Goal: Task Accomplishment & Management: Manage account settings

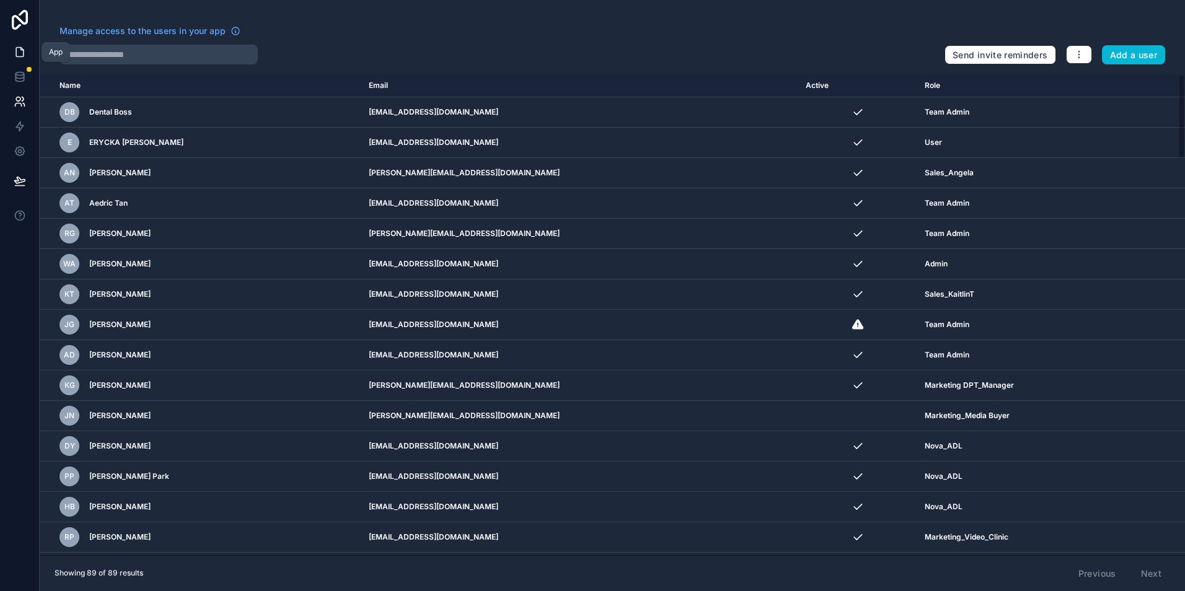
click at [27, 61] on link at bounding box center [19, 52] width 39 height 25
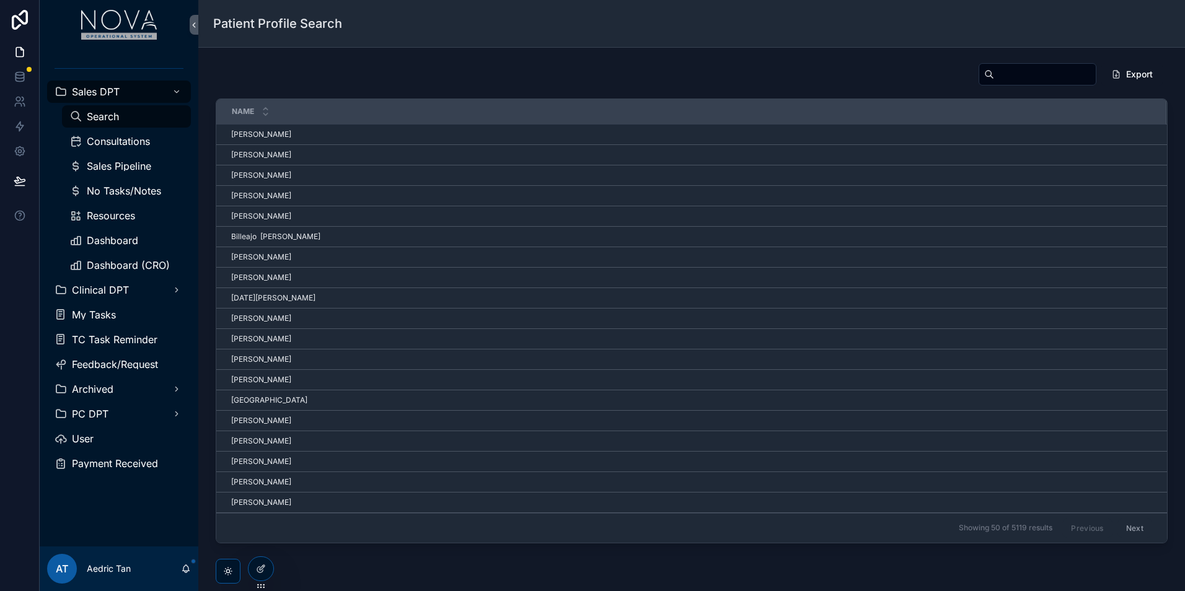
click at [119, 277] on div "Dashboard (CRO)" at bounding box center [127, 265] width 144 height 25
click at [123, 283] on div "Clinical DPT" at bounding box center [119, 290] width 129 height 20
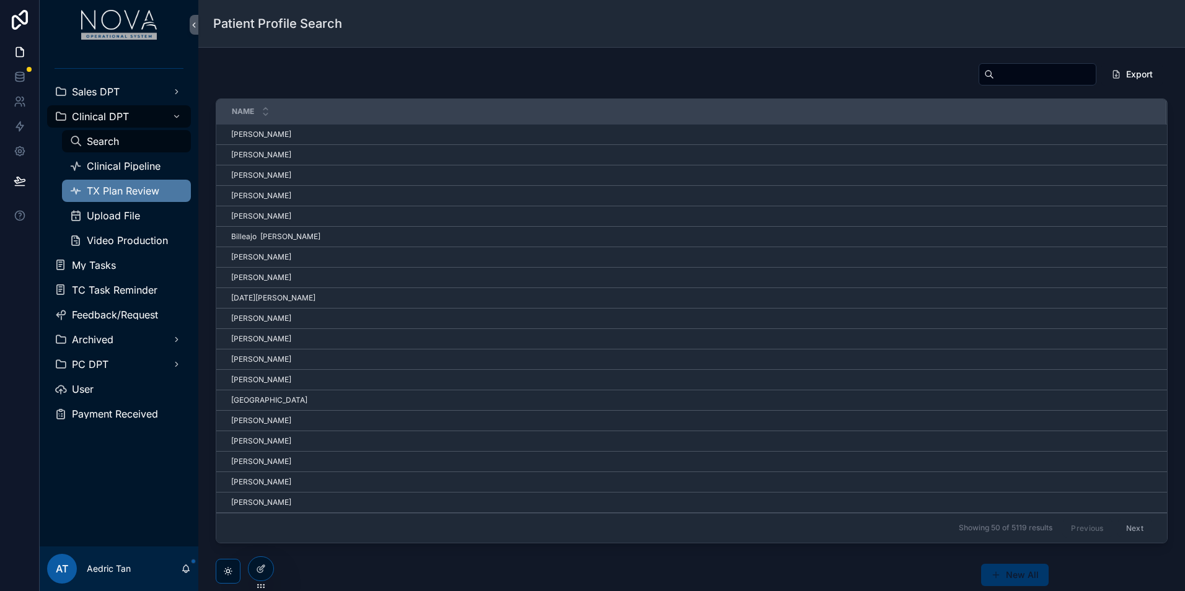
click at [130, 195] on span "TX Plan Review" at bounding box center [123, 191] width 73 height 10
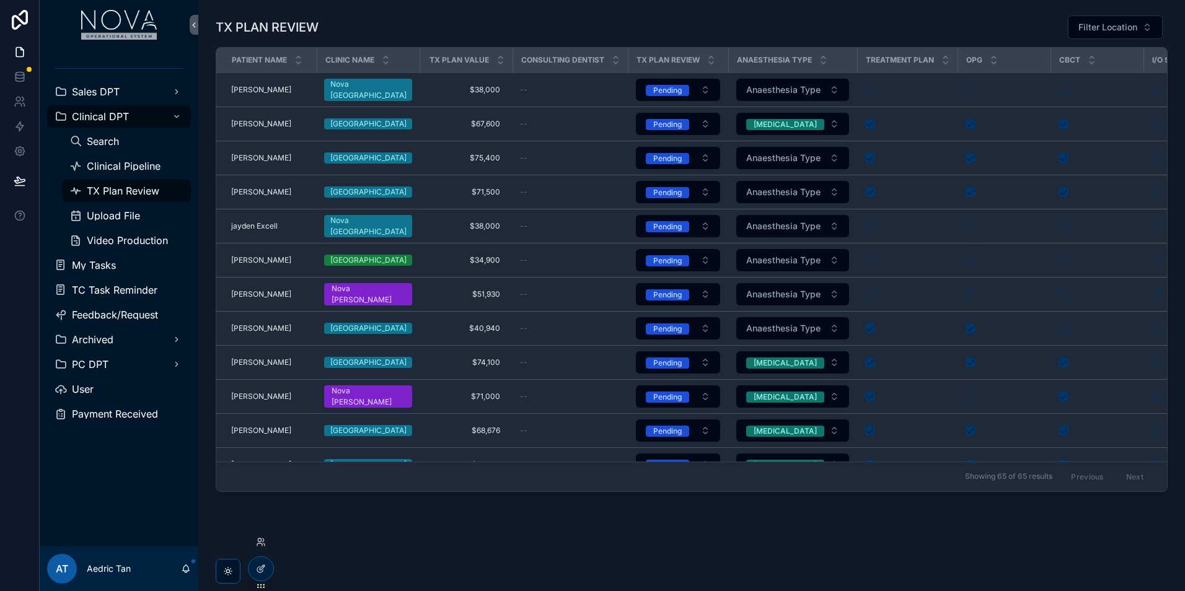
click at [263, 547] on div at bounding box center [261, 542] width 20 height 20
click at [263, 543] on icon at bounding box center [261, 542] width 10 height 10
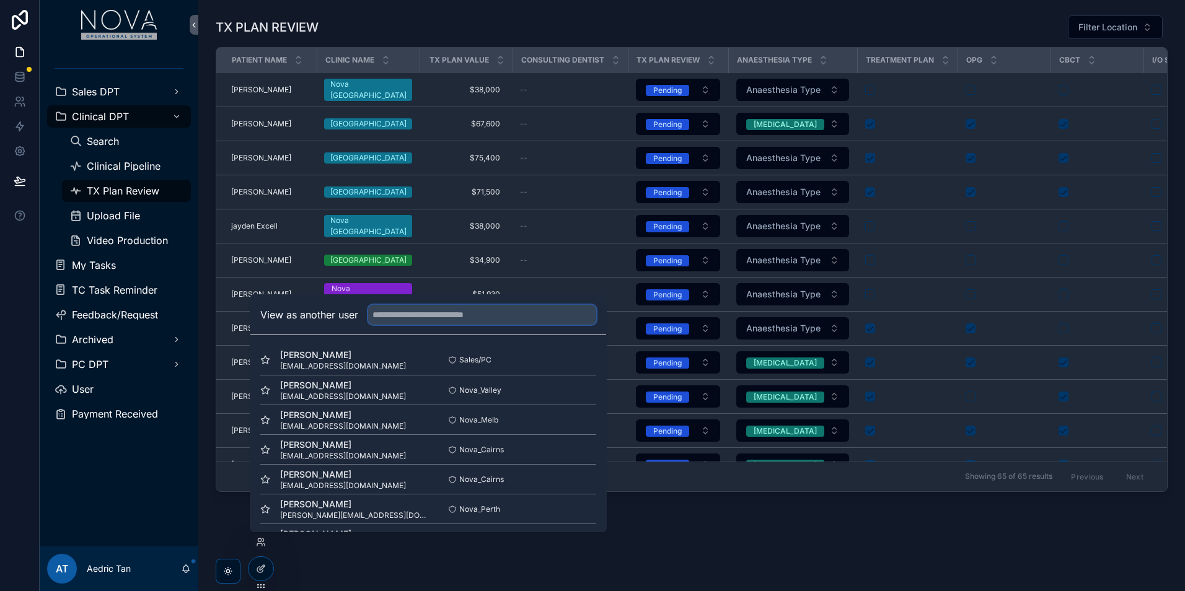
click at [425, 313] on input "text" at bounding box center [482, 315] width 228 height 20
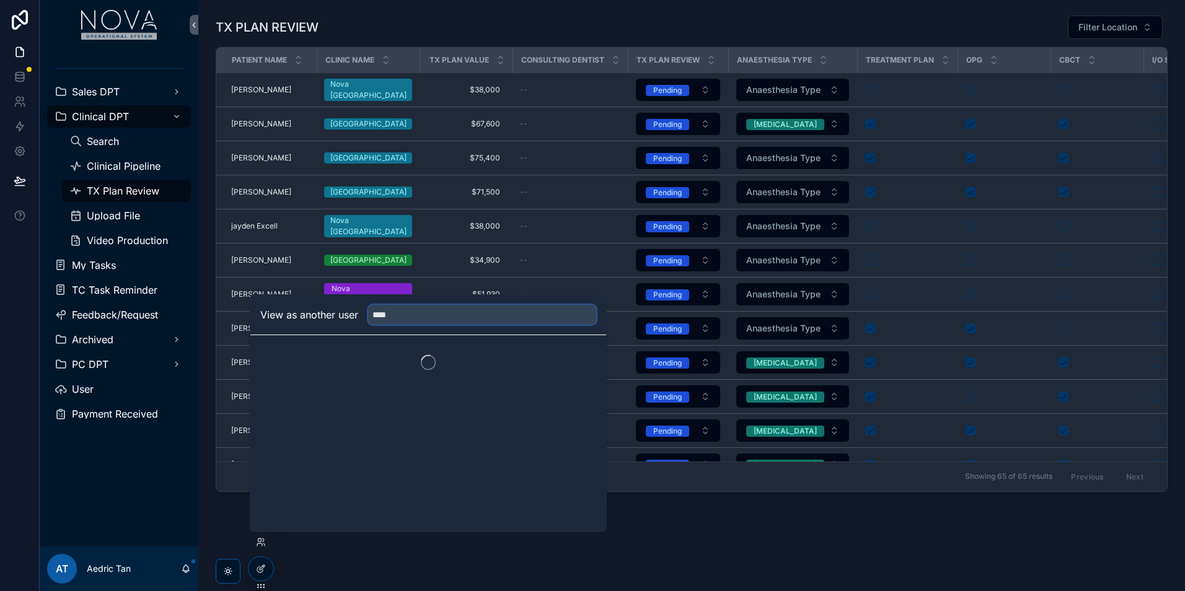
type input "*****"
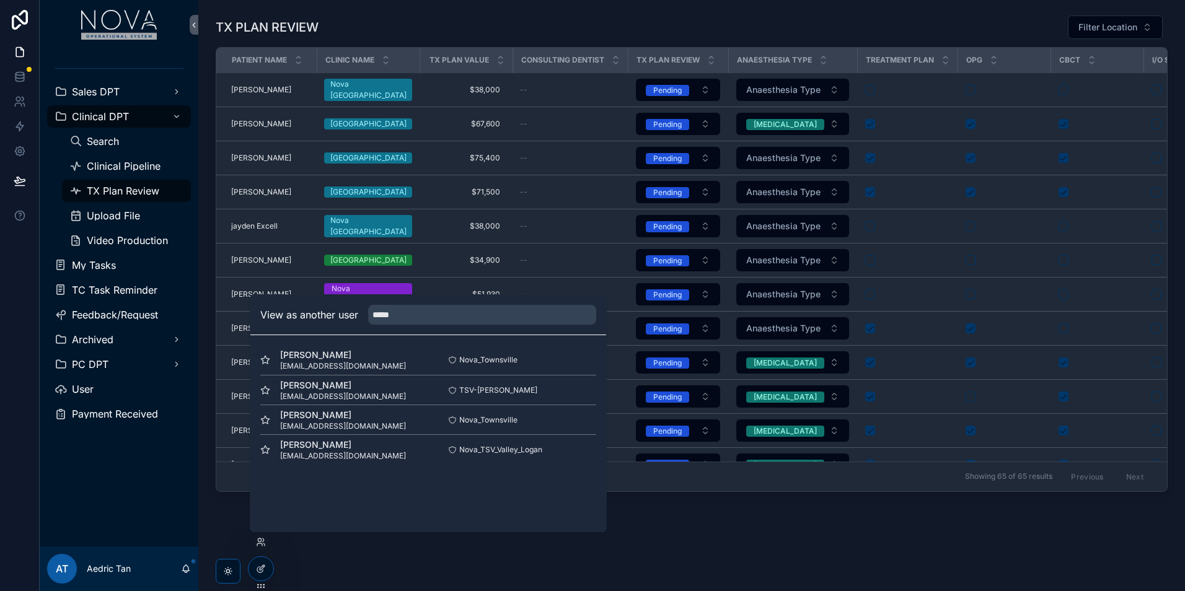
click at [676, 521] on div "TX PLAN REVIEW Filter Location Patient Name Clinic Name tx plan Value Consultin…" at bounding box center [691, 288] width 987 height 576
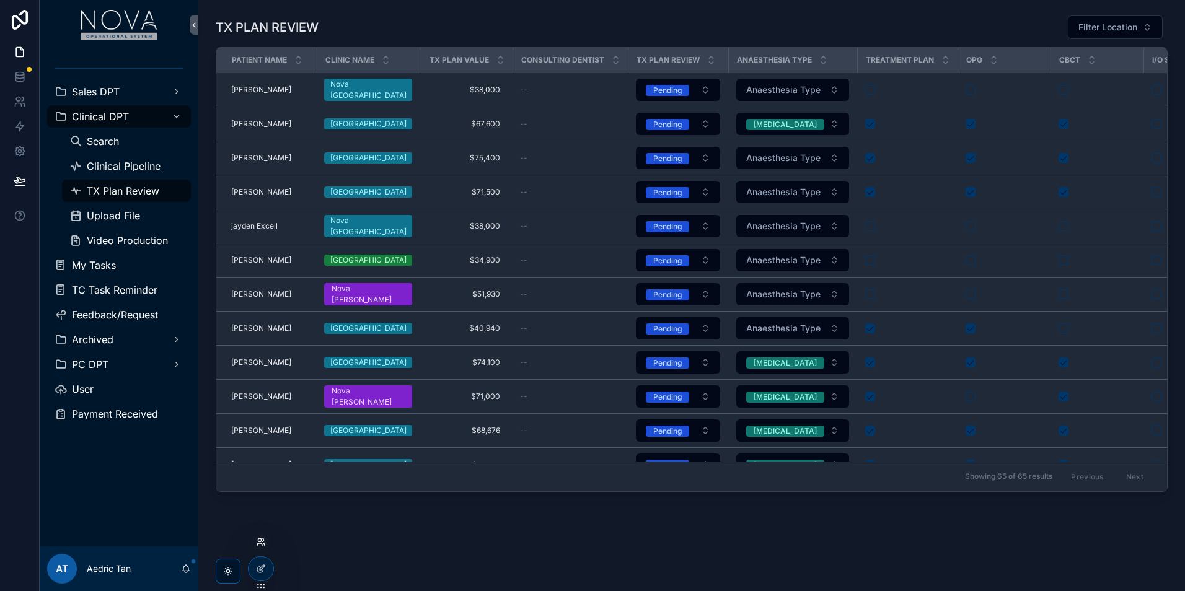
click at [260, 544] on icon at bounding box center [259, 545] width 5 height 2
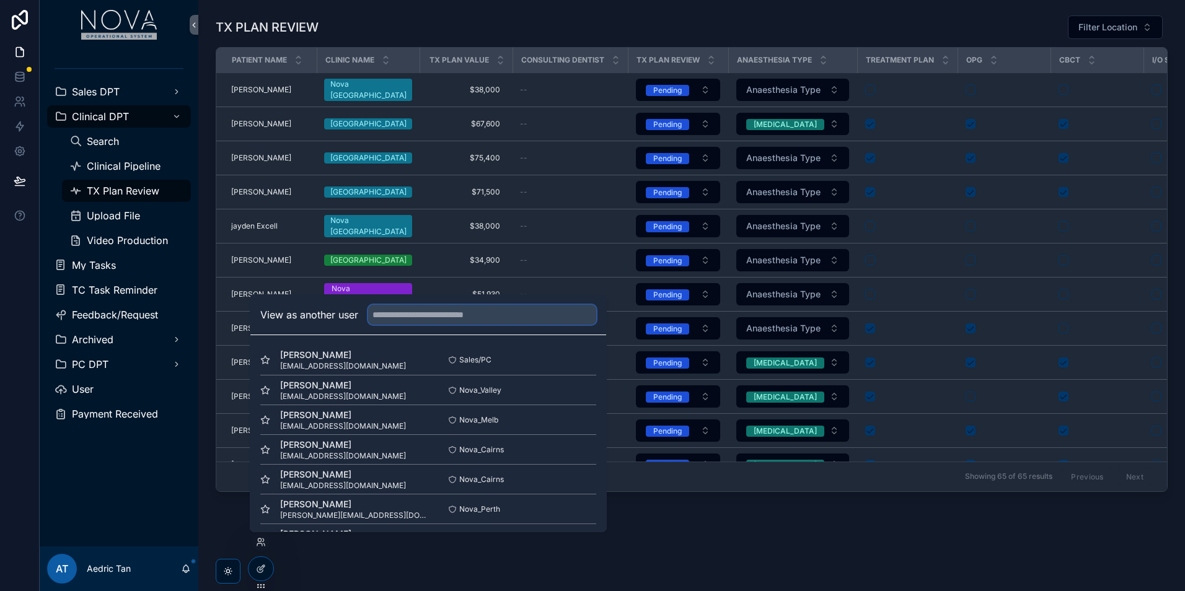
click at [441, 317] on input "text" at bounding box center [482, 315] width 228 height 20
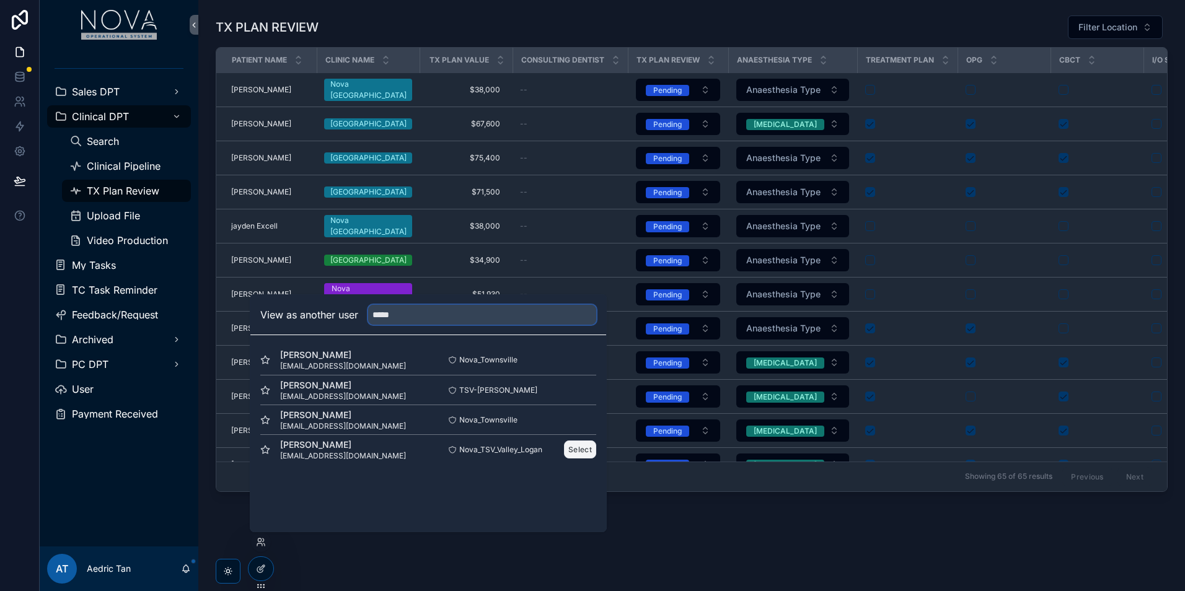
type input "*****"
click at [571, 450] on button "Select" at bounding box center [580, 450] width 32 height 18
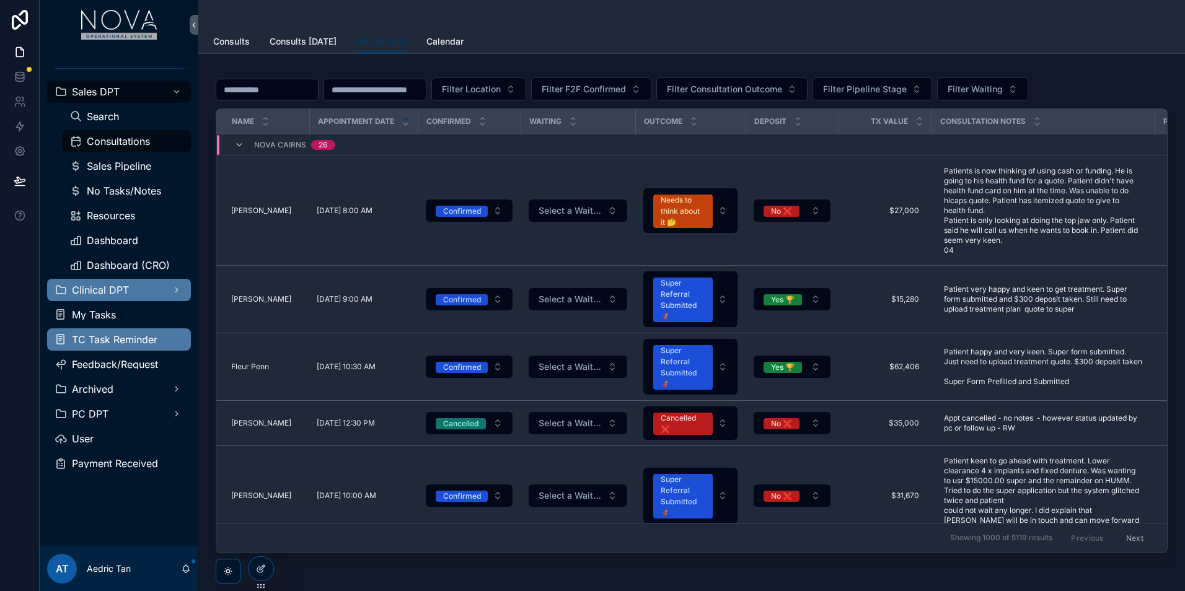
click at [136, 286] on div "Clinical DPT" at bounding box center [119, 290] width 129 height 20
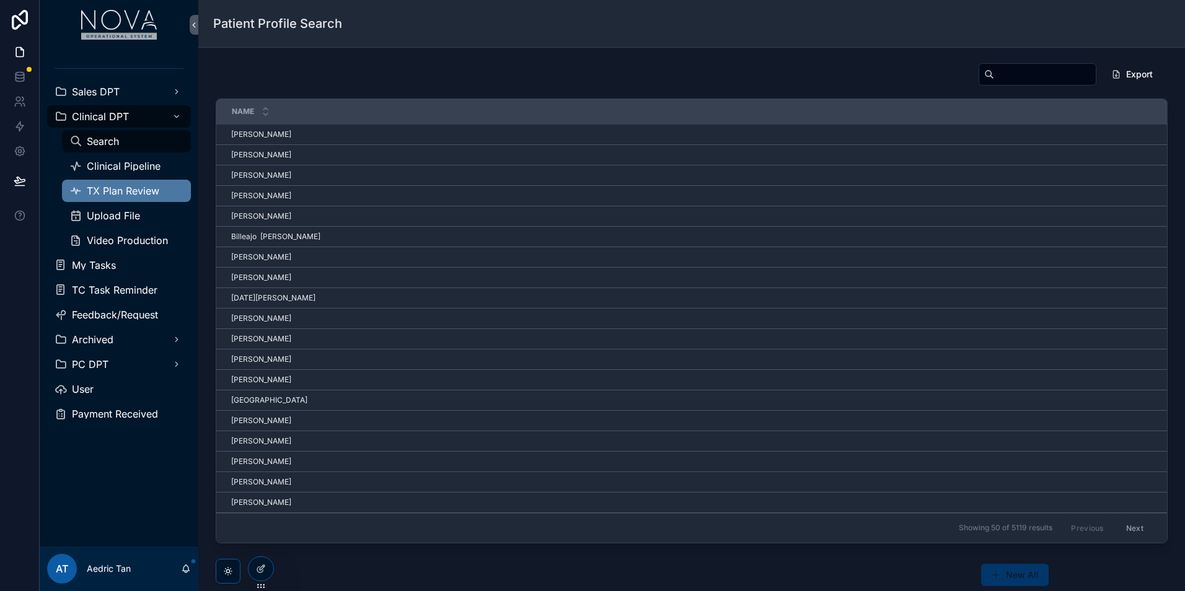
click at [144, 192] on span "TX Plan Review" at bounding box center [123, 191] width 73 height 10
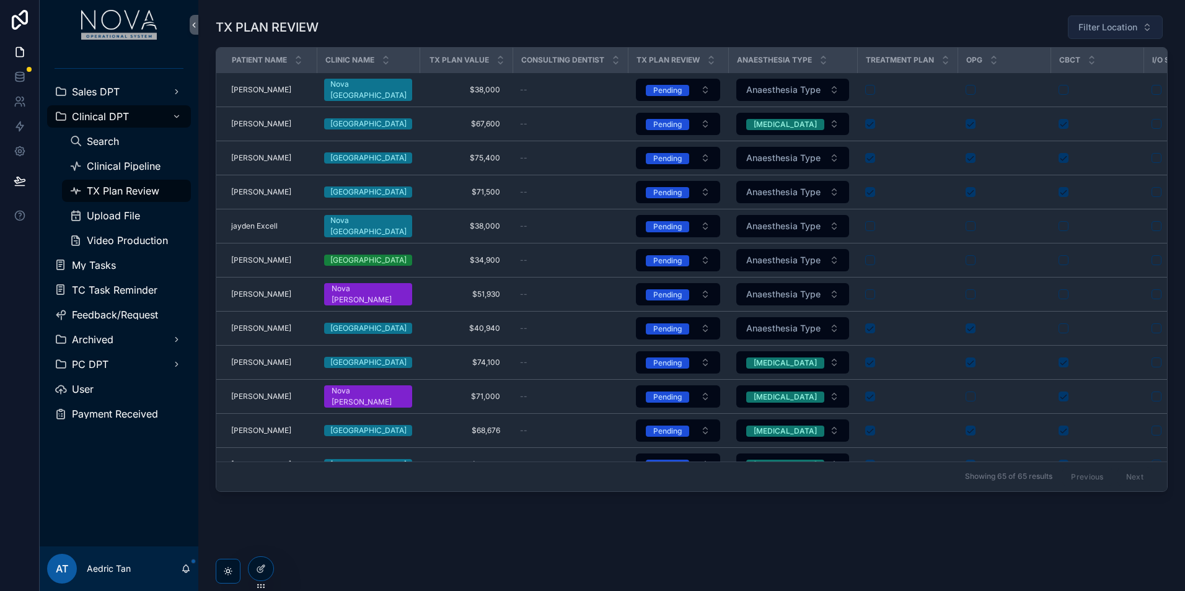
click at [1098, 30] on span "Filter Location" at bounding box center [1108, 27] width 59 height 12
type input "****"
click at [1112, 78] on div "Nova [GEOGRAPHIC_DATA]" at bounding box center [1107, 78] width 149 height 20
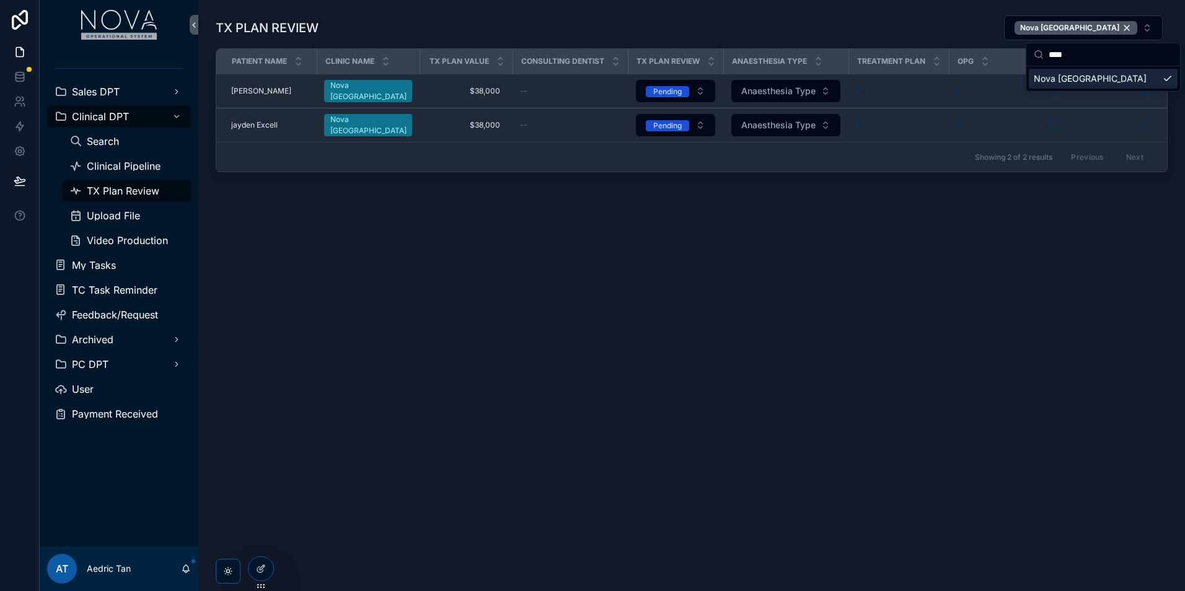
click at [889, 256] on div "TX PLAN REVIEW Nova Melbourne Patient Name Clinic Name tx plan Value Consulting…" at bounding box center [691, 128] width 987 height 257
click at [19, 105] on icon at bounding box center [20, 101] width 12 height 12
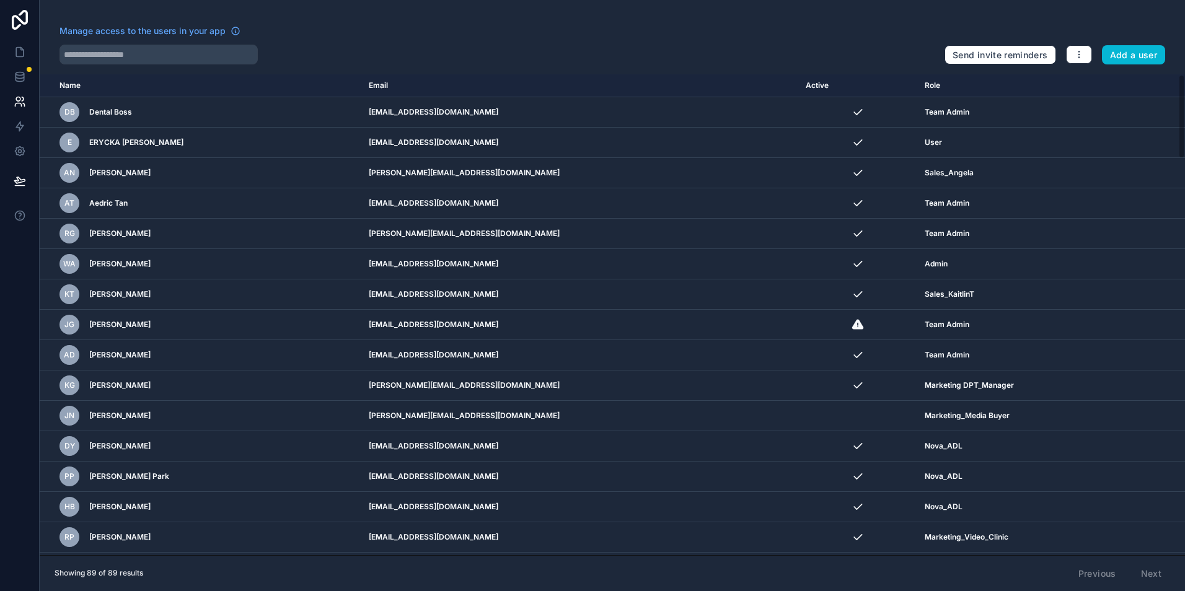
click at [206, 38] on div "Manage access to the users in your app" at bounding box center [497, 35] width 875 height 20
click at [218, 51] on input "text" at bounding box center [159, 55] width 198 height 20
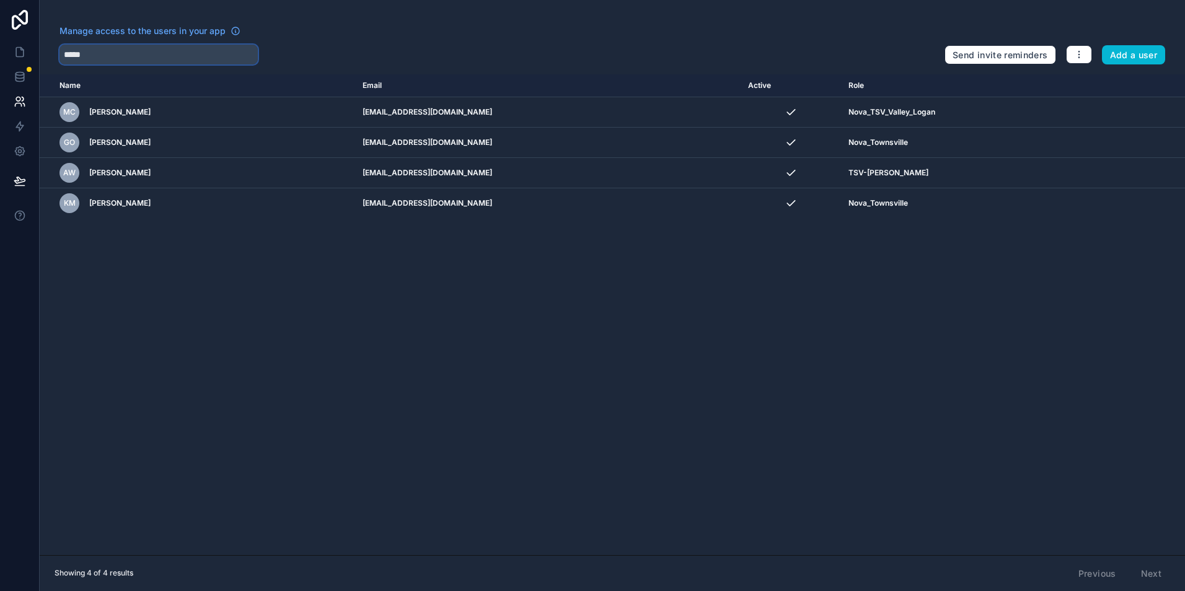
type input "*****"
click at [397, 330] on div "Name Email Active Role userTable.email MC Matthew Casey mc@caseydentists.com.au…" at bounding box center [612, 314] width 1145 height 481
click at [23, 51] on icon at bounding box center [19, 52] width 7 height 9
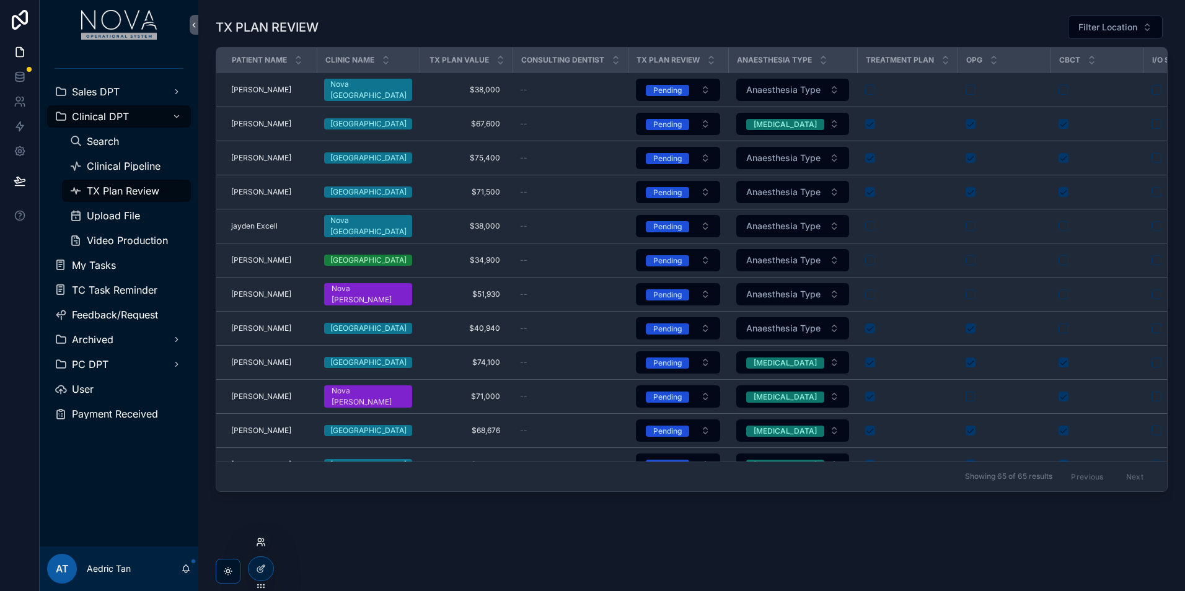
click at [263, 539] on icon at bounding box center [261, 542] width 10 height 10
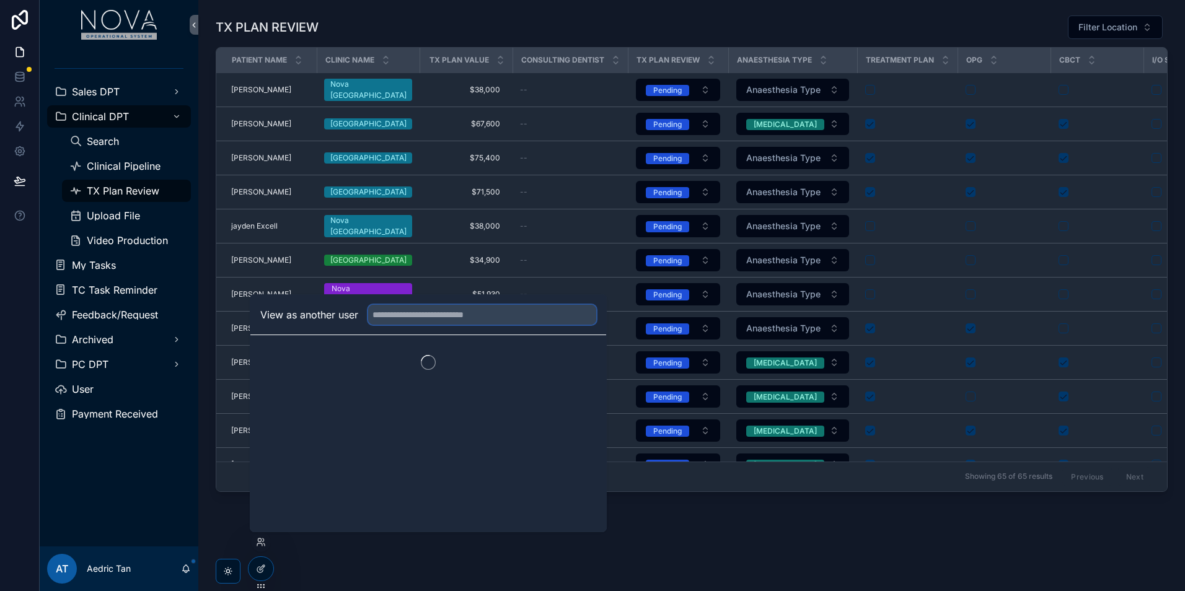
click at [400, 320] on input "text" at bounding box center [482, 315] width 228 height 20
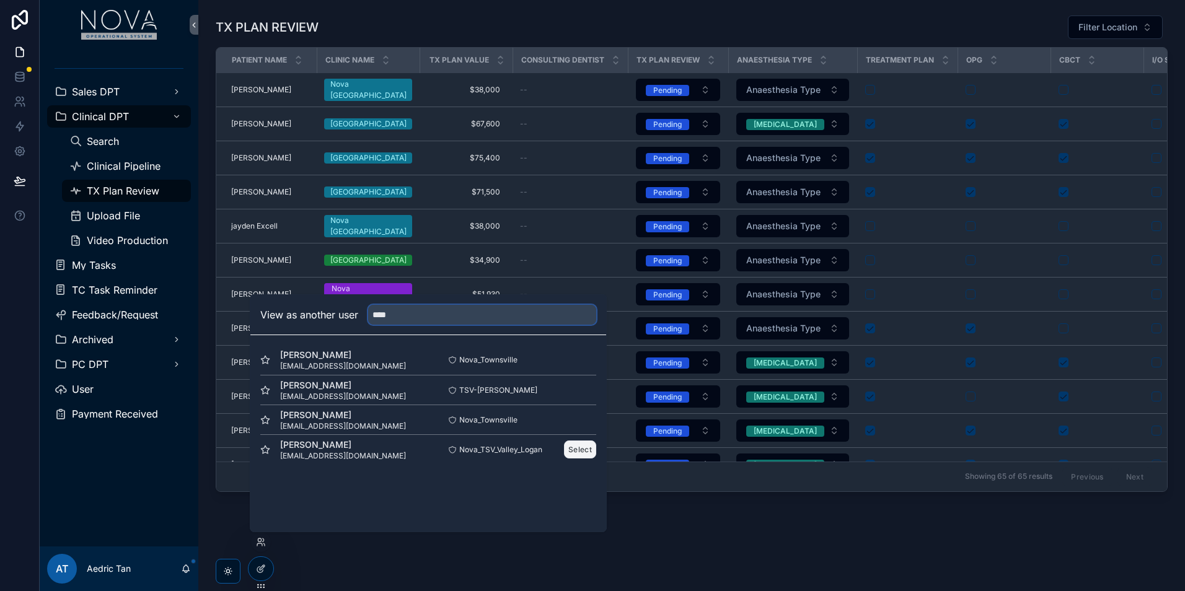
type input "****"
click at [577, 447] on button "Select" at bounding box center [580, 450] width 32 height 18
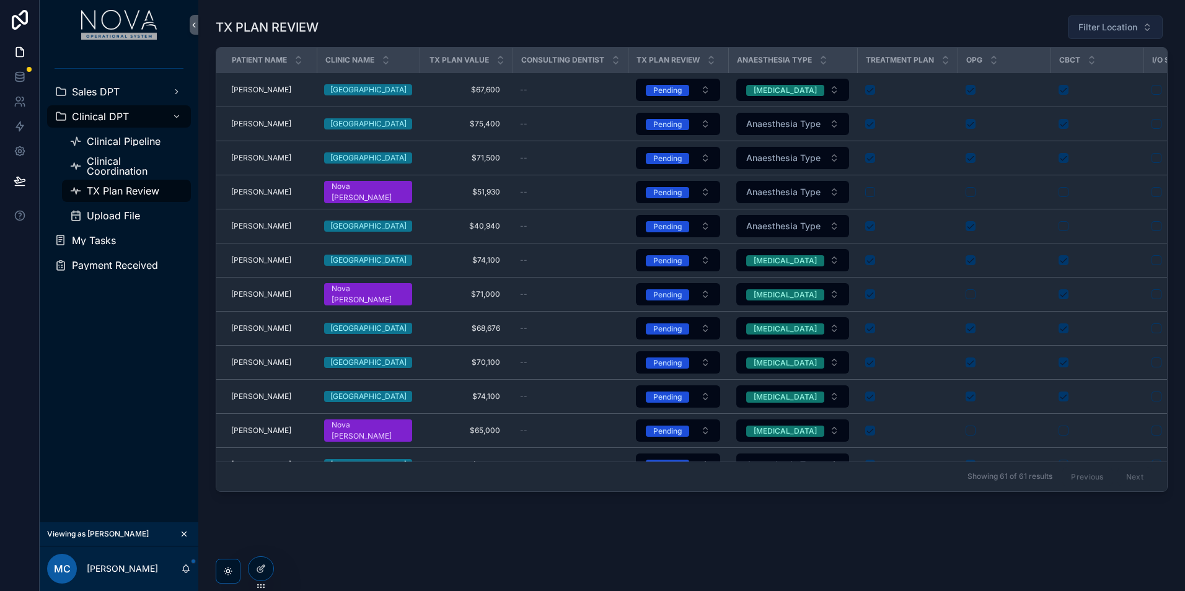
click at [1095, 31] on span "Filter Location" at bounding box center [1108, 27] width 59 height 12
type input "****"
click at [1126, 77] on div "Nova [GEOGRAPHIC_DATA]" at bounding box center [1107, 78] width 149 height 20
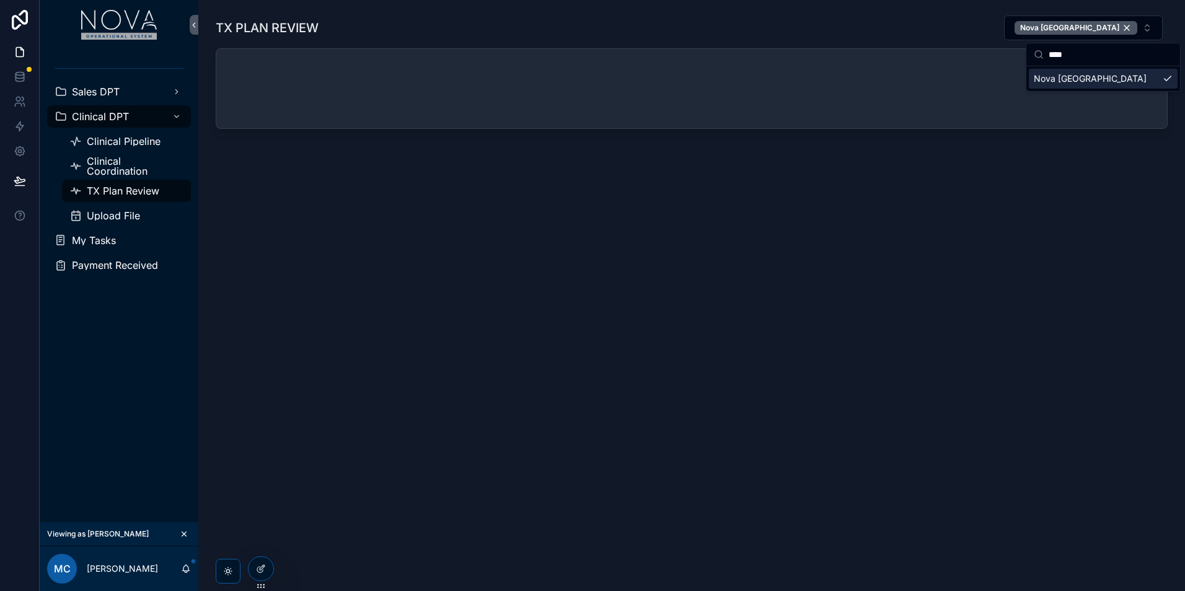
click at [923, 255] on div "TX PLAN REVIEW Nova Melbourne" at bounding box center [691, 295] width 987 height 591
click at [183, 536] on icon "scrollable content" at bounding box center [184, 534] width 9 height 9
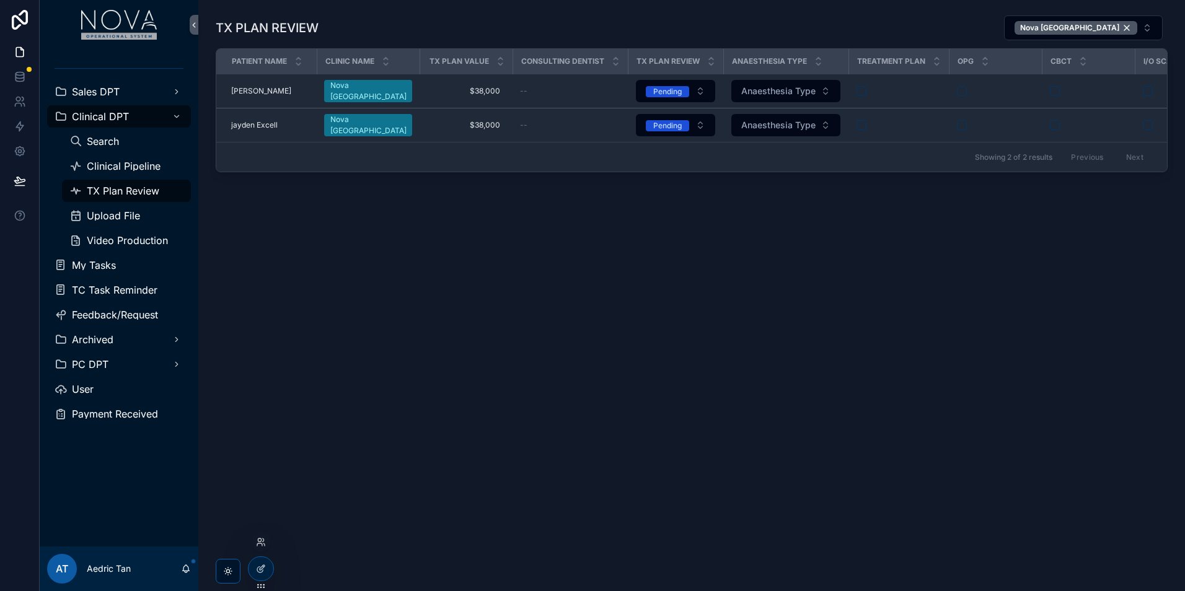
click at [267, 547] on div at bounding box center [261, 542] width 20 height 20
click at [266, 544] on div at bounding box center [261, 542] width 20 height 20
click at [260, 541] on icon at bounding box center [261, 542] width 10 height 10
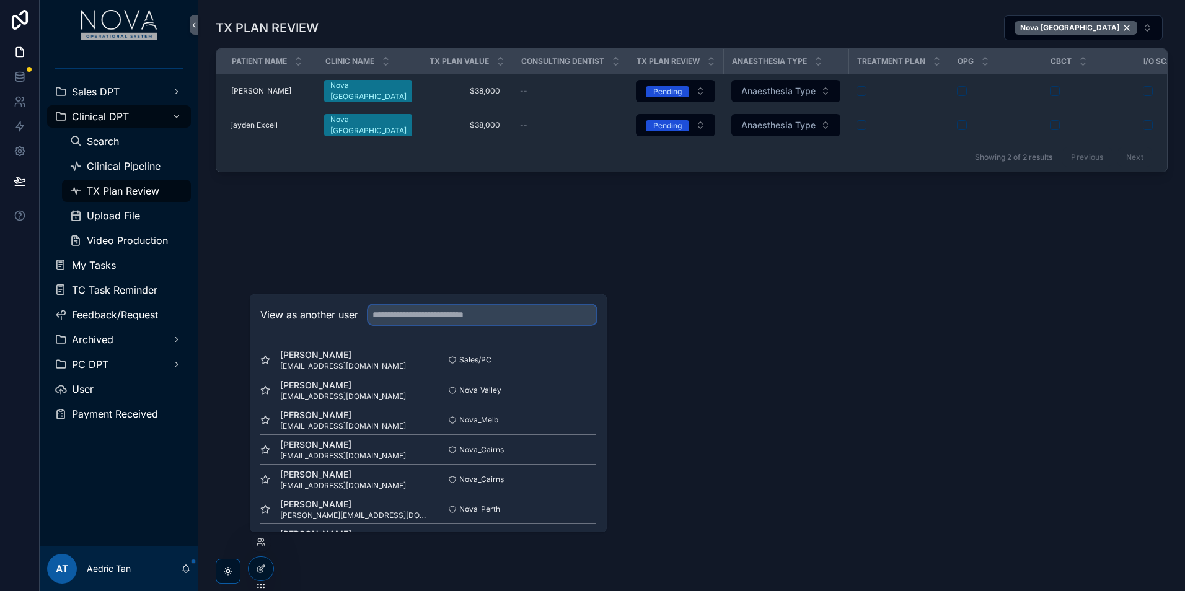
click at [421, 314] on input "text" at bounding box center [482, 315] width 228 height 20
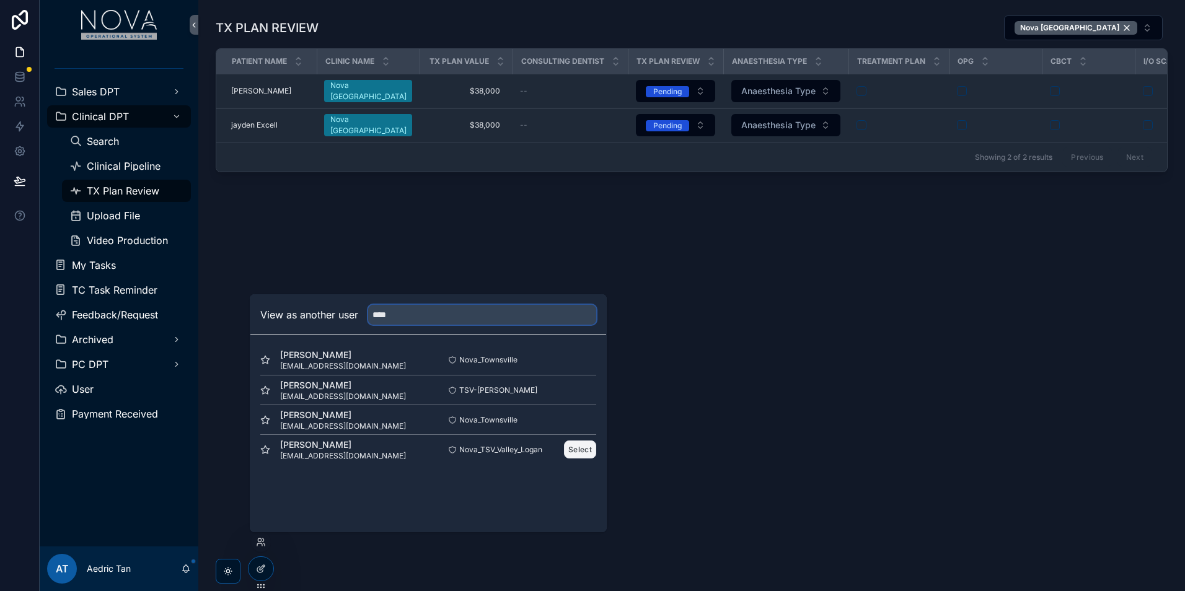
type input "****"
click at [585, 456] on button "Select" at bounding box center [580, 450] width 32 height 18
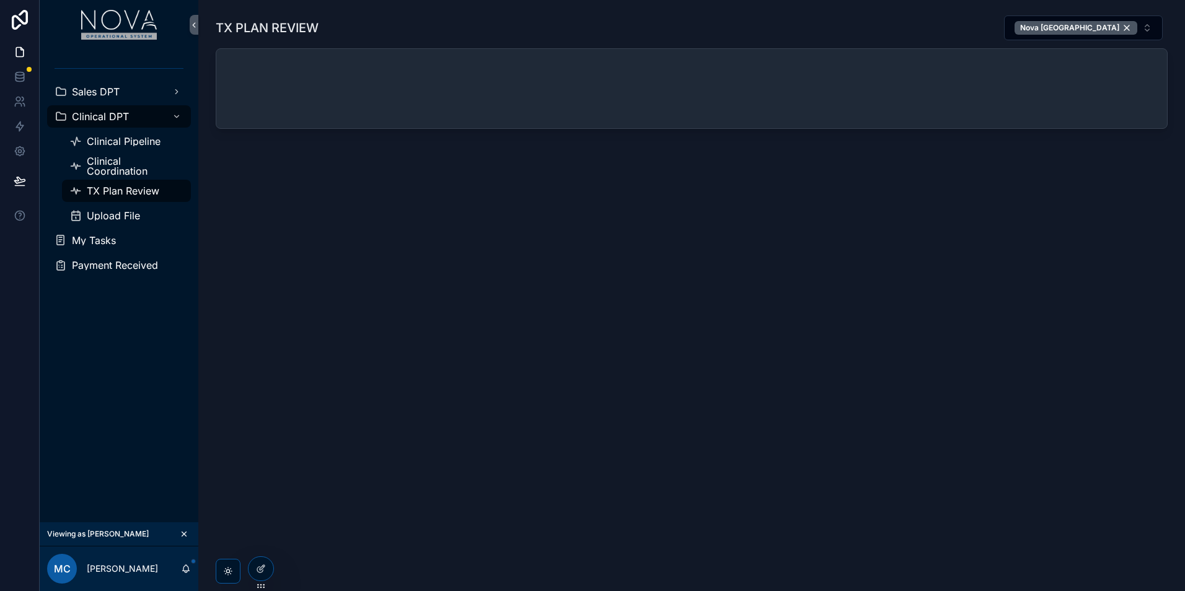
click at [190, 534] on button "scrollable content" at bounding box center [184, 534] width 14 height 14
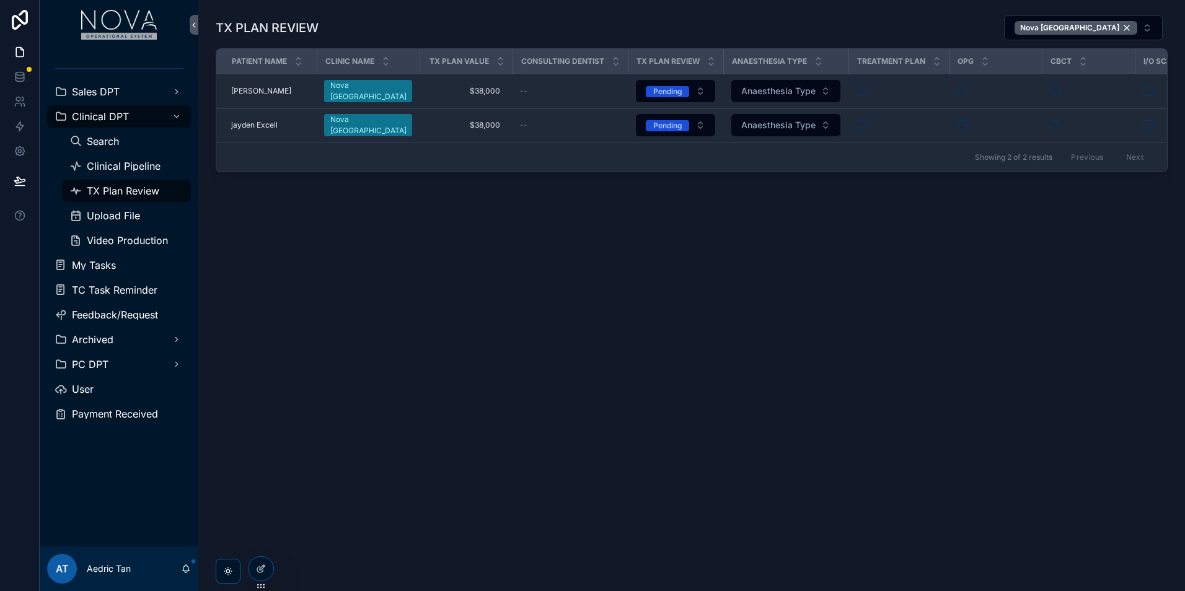
click at [1095, 384] on div "TX PLAN REVIEW Nova Melbourne Patient Name Clinic Name tx plan Value Consulting…" at bounding box center [691, 295] width 987 height 591
click at [18, 102] on icon at bounding box center [20, 101] width 12 height 12
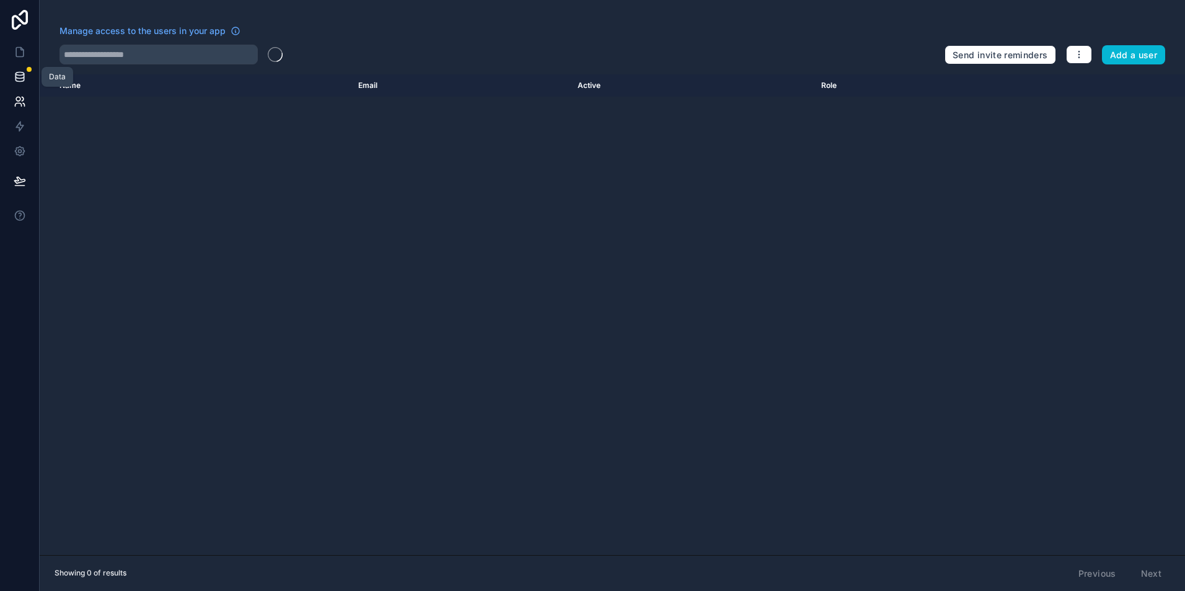
click at [22, 85] on link at bounding box center [19, 76] width 39 height 25
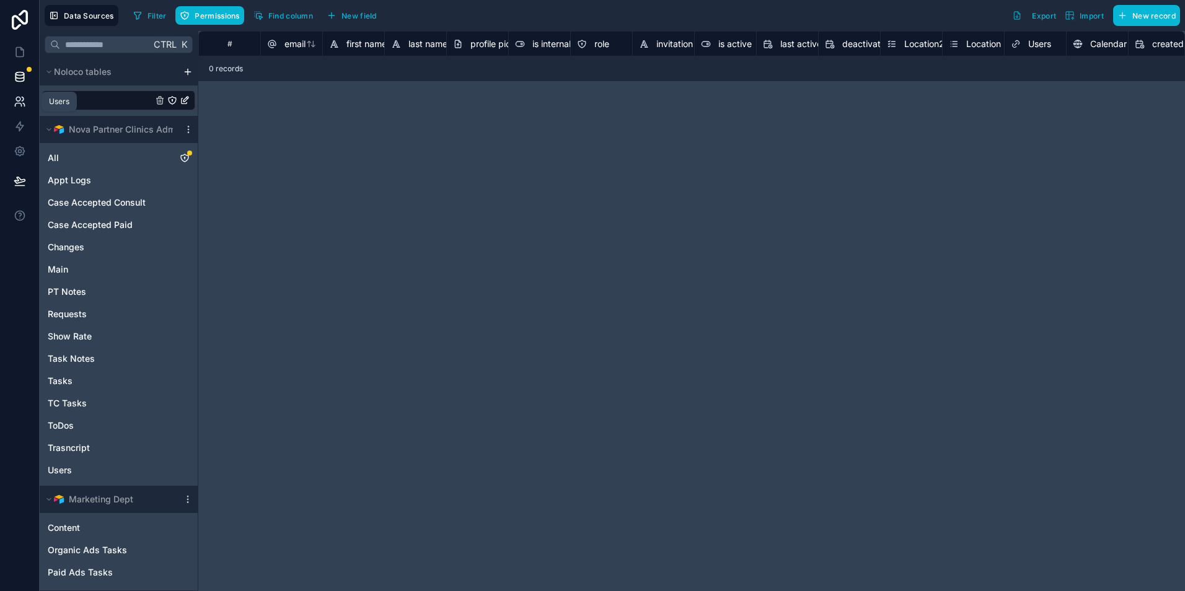
click at [25, 96] on icon at bounding box center [20, 101] width 12 height 12
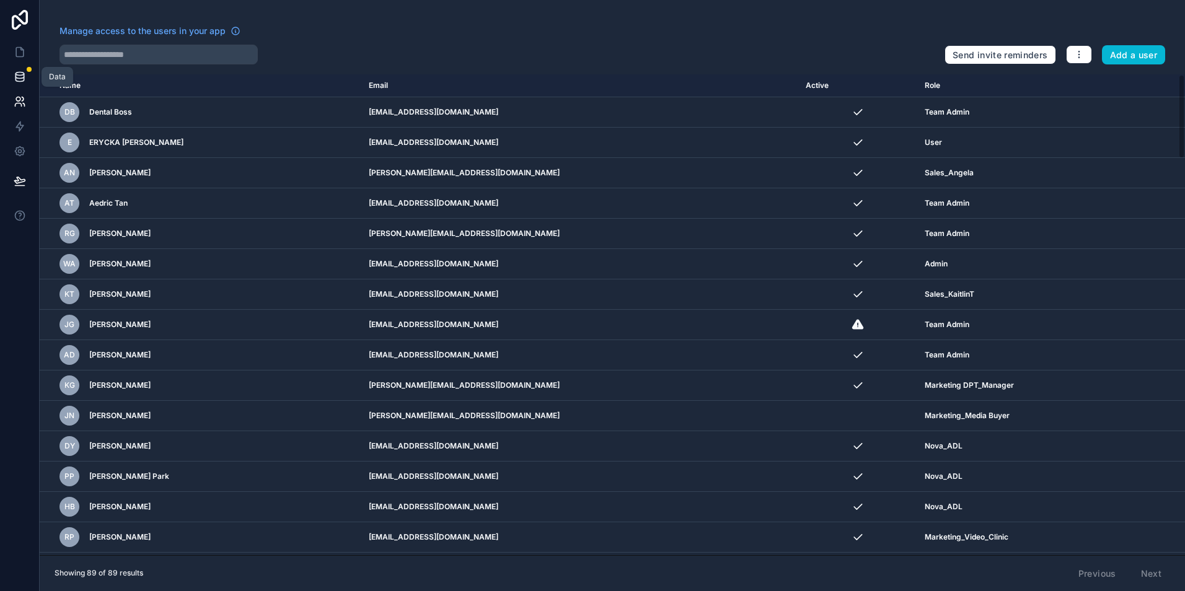
click at [24, 77] on icon at bounding box center [19, 79] width 8 height 5
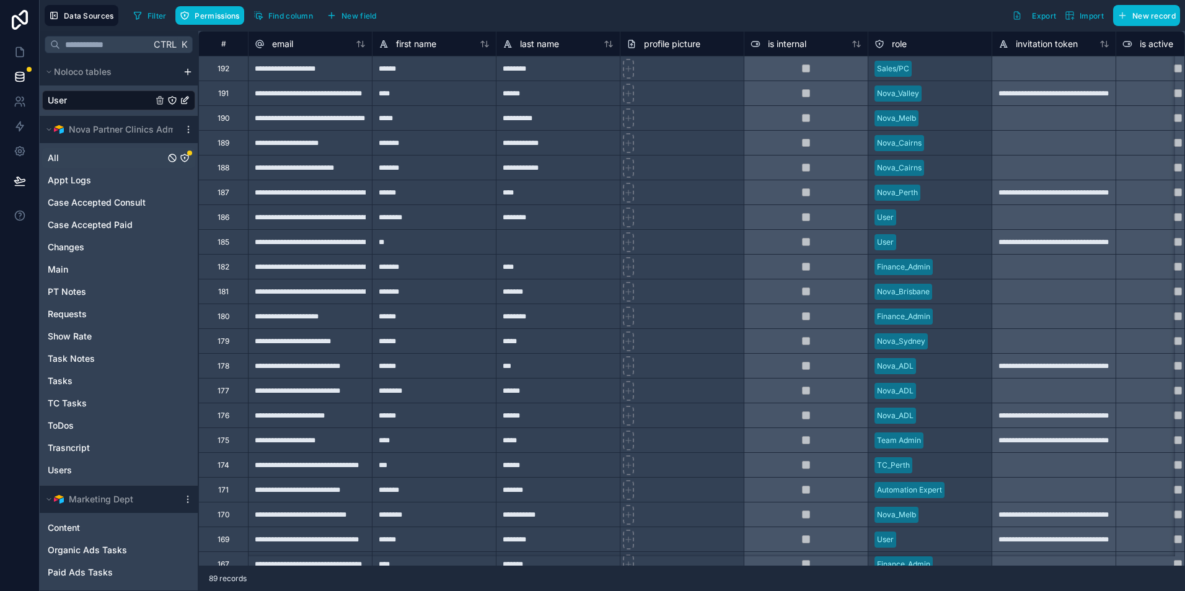
click at [182, 157] on icon "All" at bounding box center [185, 158] width 10 height 10
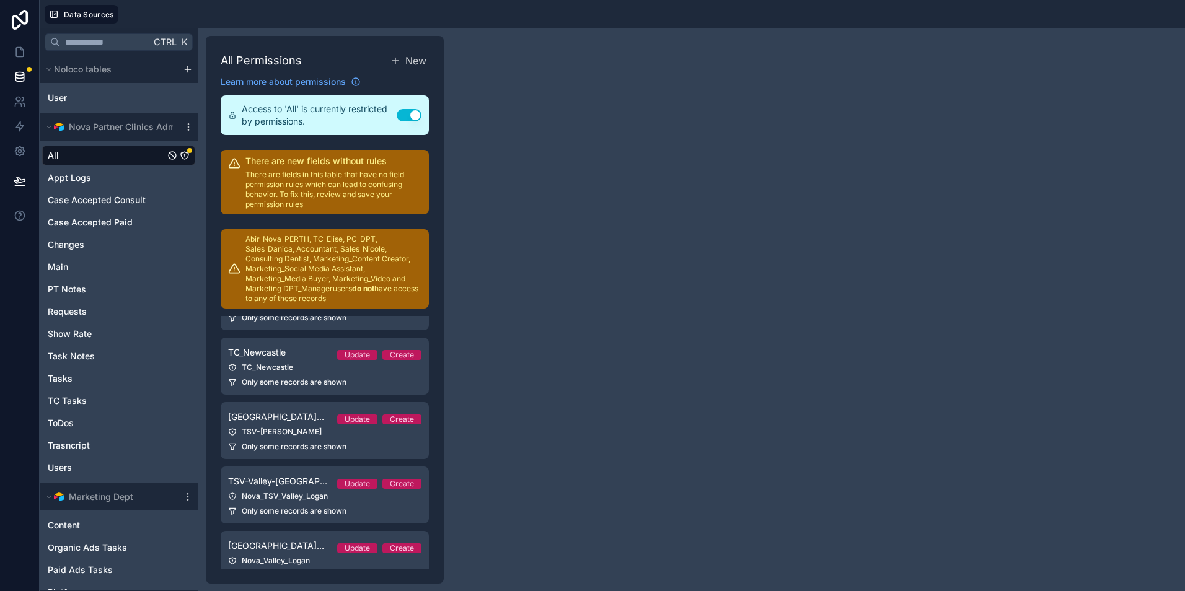
scroll to position [1993, 0]
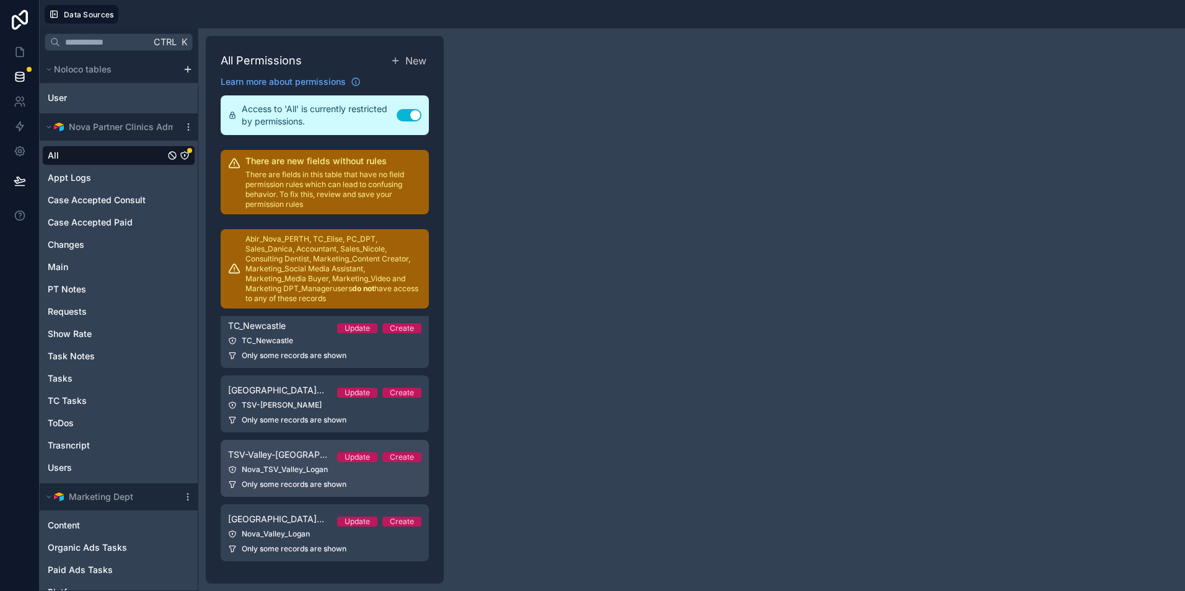
click at [281, 464] on link "TSV-Valley-[PERSON_NAME] Update Create Nova_TSV_Valley_Logan Only some records …" at bounding box center [325, 468] width 208 height 57
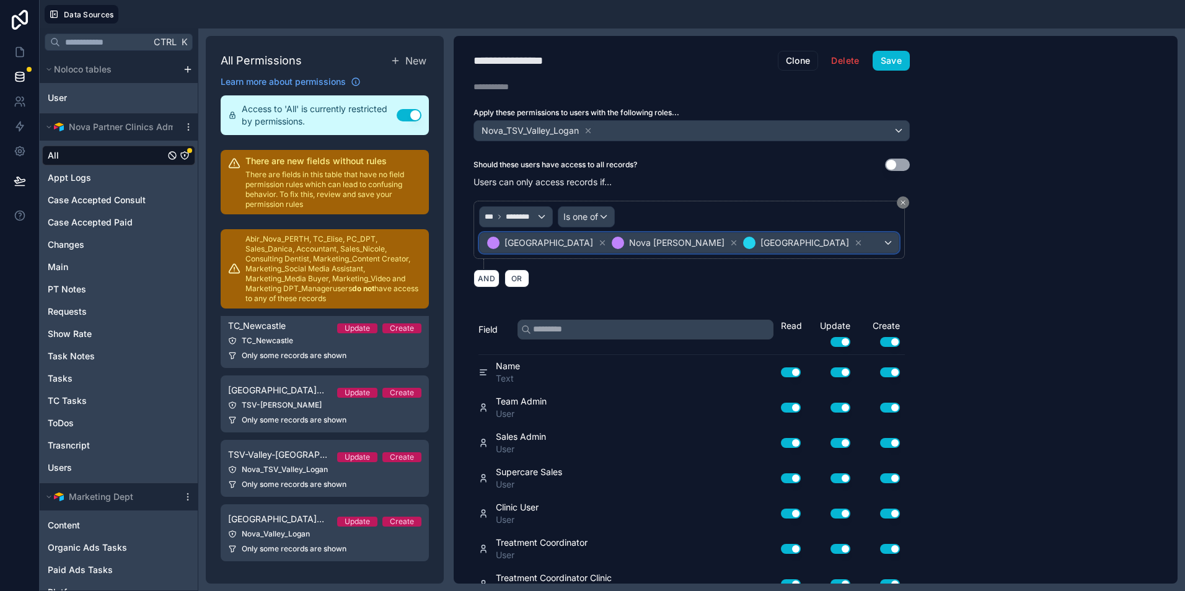
click at [805, 235] on div "[GEOGRAPHIC_DATA] [GEOGRAPHIC_DATA][PERSON_NAME] [GEOGRAPHIC_DATA]" at bounding box center [689, 243] width 419 height 20
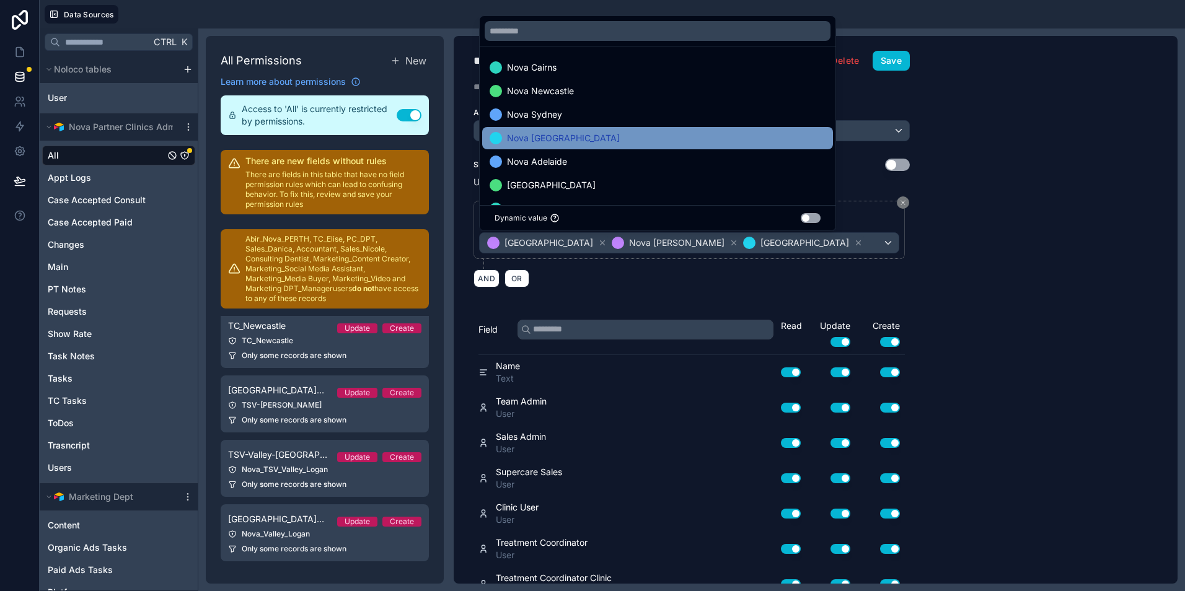
click at [683, 130] on div "Nova [GEOGRAPHIC_DATA]" at bounding box center [657, 138] width 351 height 22
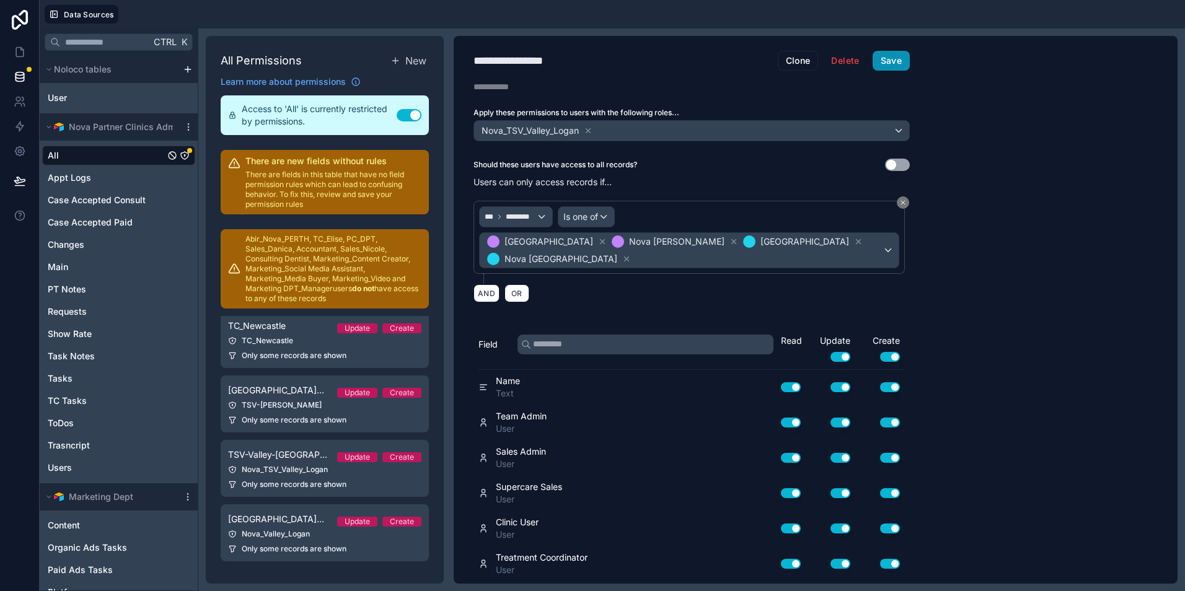
click at [902, 69] on button "Save" at bounding box center [891, 61] width 37 height 20
click at [30, 50] on link at bounding box center [19, 52] width 39 height 25
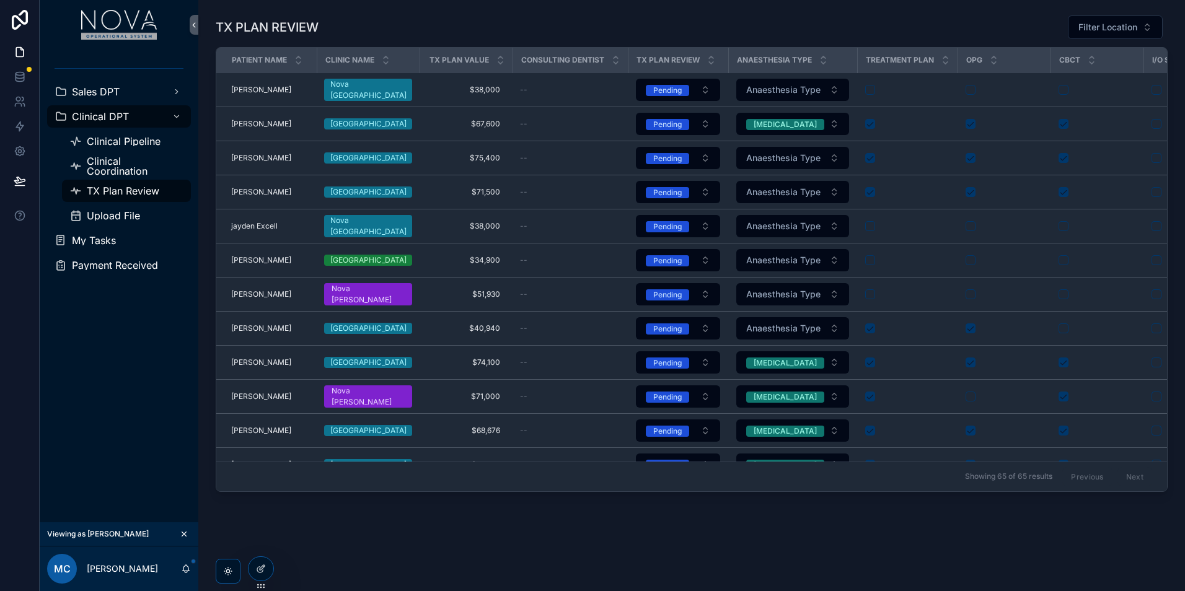
click at [1111, 14] on div "TX PLAN REVIEW Filter Location Patient Name Clinic Name tx plan Value Consultin…" at bounding box center [691, 253] width 967 height 487
click at [1114, 18] on button "Filter Location" at bounding box center [1115, 27] width 95 height 24
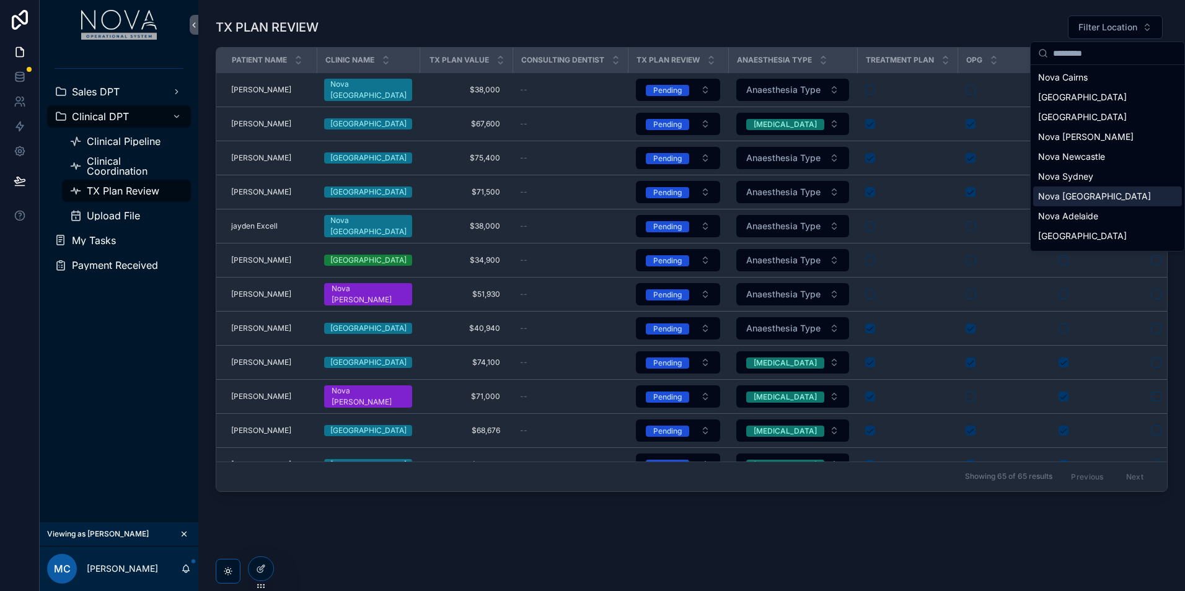
click at [1106, 205] on div "Nova [GEOGRAPHIC_DATA]" at bounding box center [1107, 197] width 149 height 20
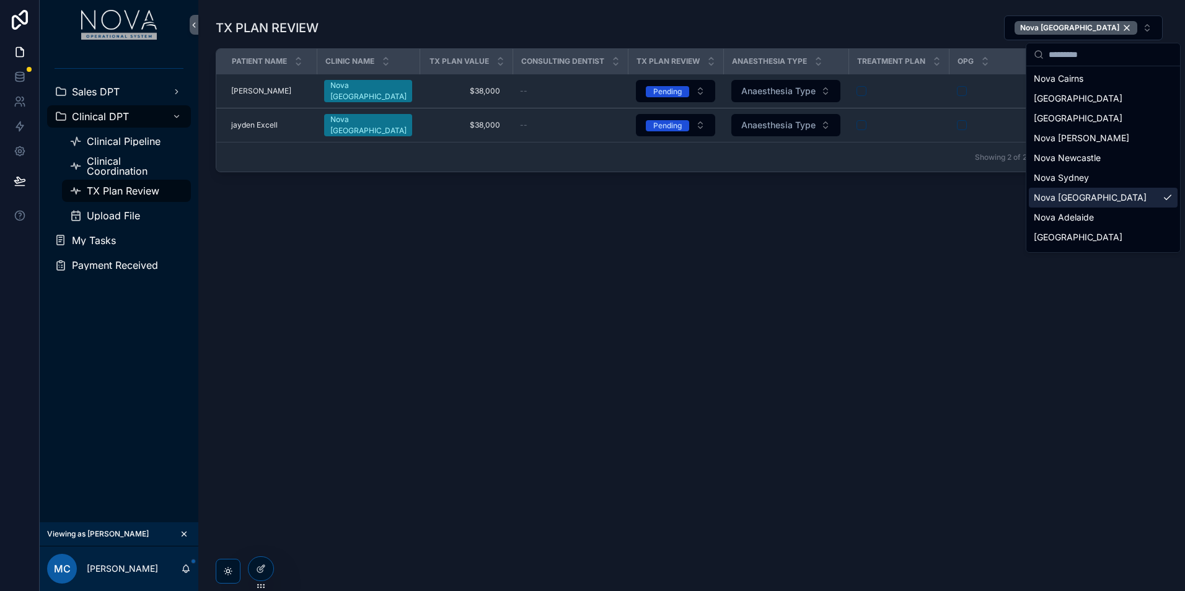
click at [425, 323] on div "TX PLAN REVIEW Nova Melbourne Patient Name Clinic Name tx plan Value Consulting…" at bounding box center [691, 295] width 987 height 591
